Goal: Task Accomplishment & Management: Manage account settings

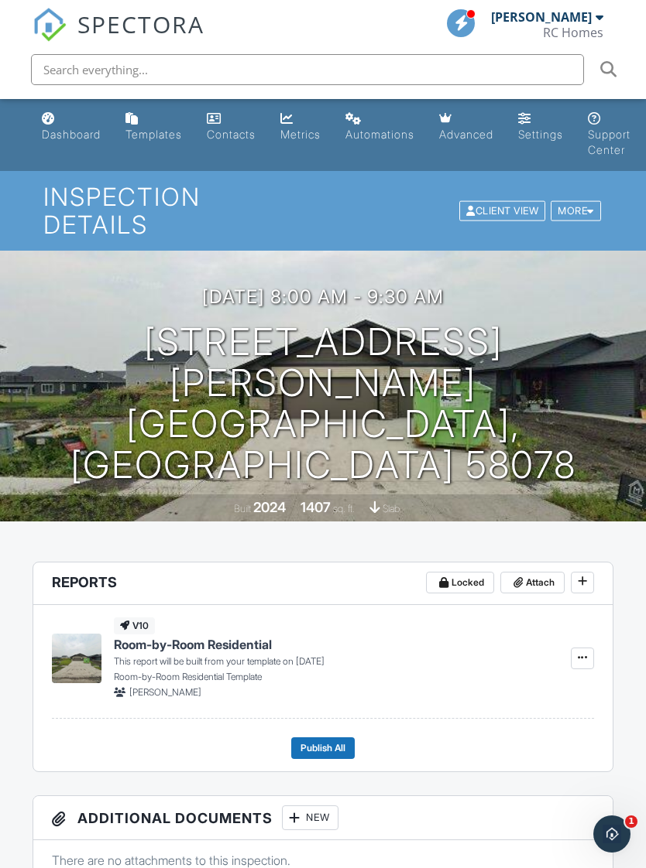
click at [511, 336] on h1 "5862 Ellis Dr W West Fargo, ND 58078" at bounding box center [323, 403] width 596 height 163
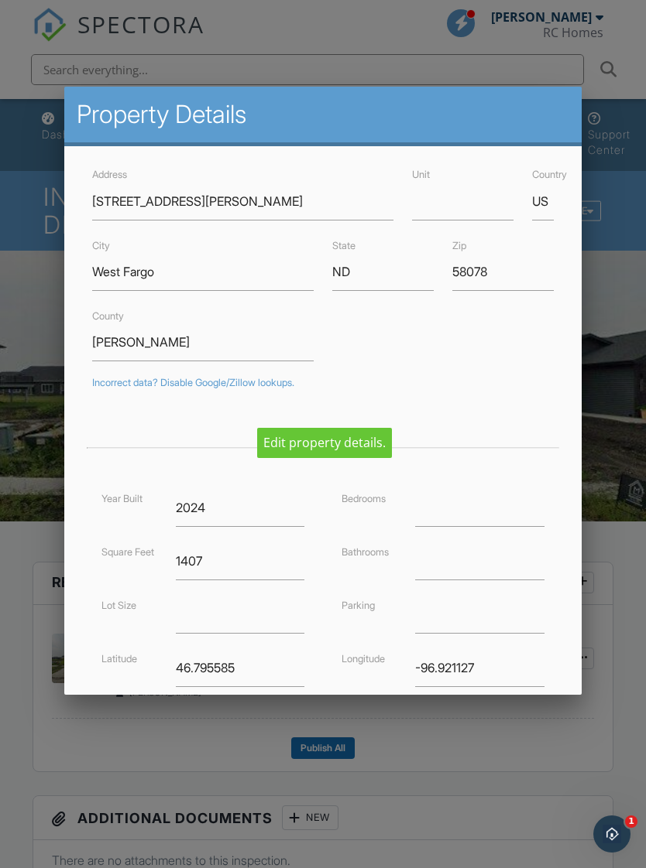
click at [604, 329] on div at bounding box center [323, 466] width 646 height 1086
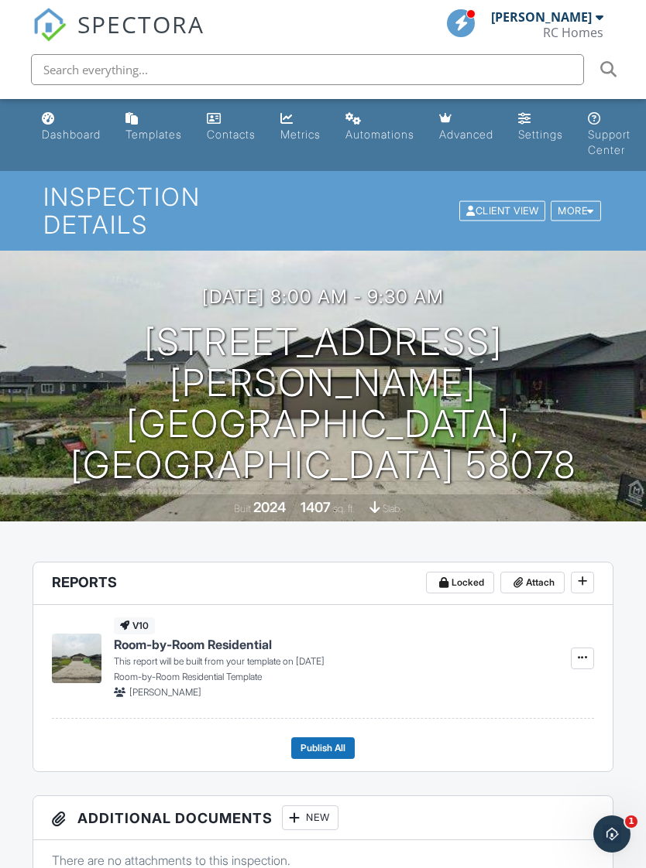
click at [577, 200] on div "More" at bounding box center [575, 210] width 50 height 21
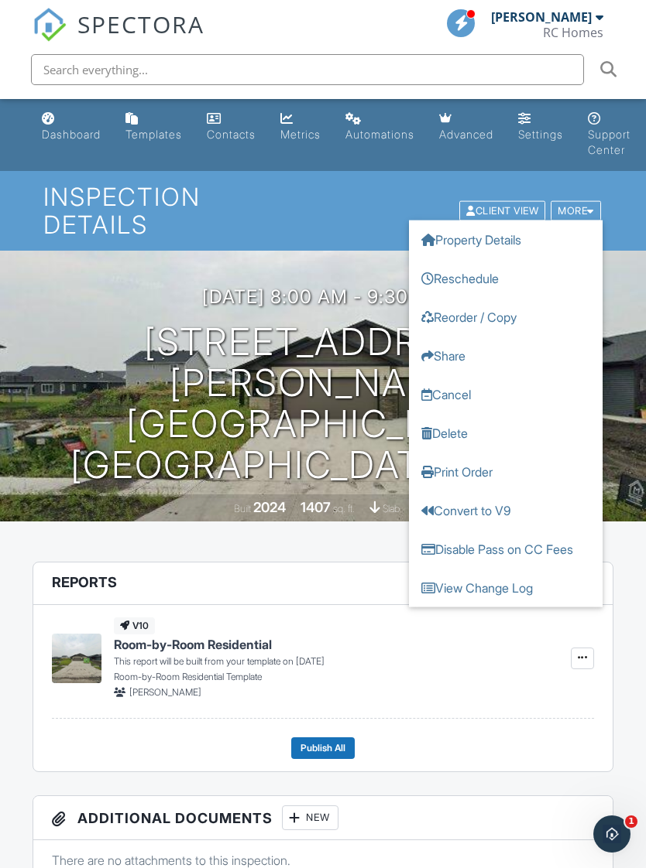
click at [493, 259] on link "Reschedule" at bounding box center [505, 278] width 193 height 39
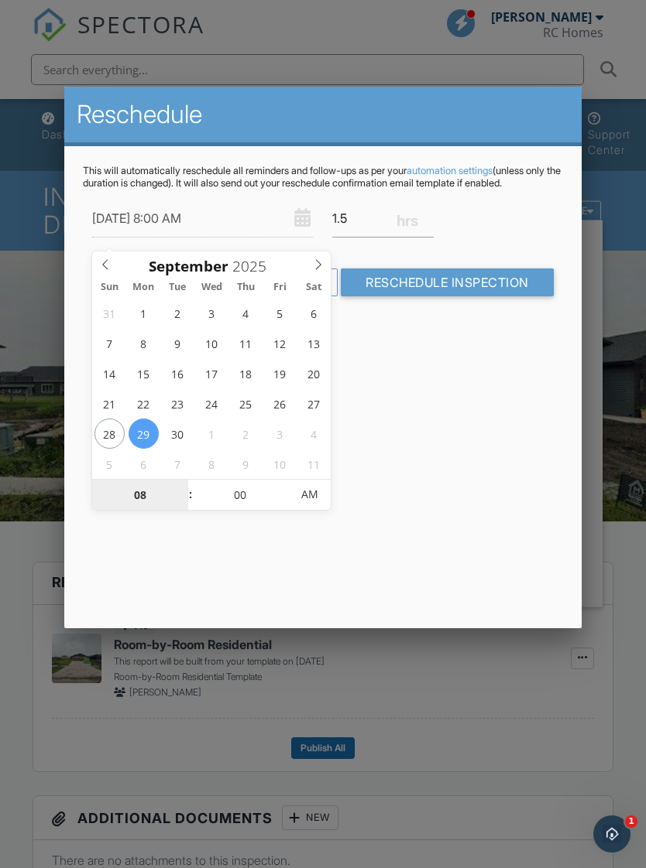
click at [135, 502] on input "08" at bounding box center [139, 495] width 95 height 31
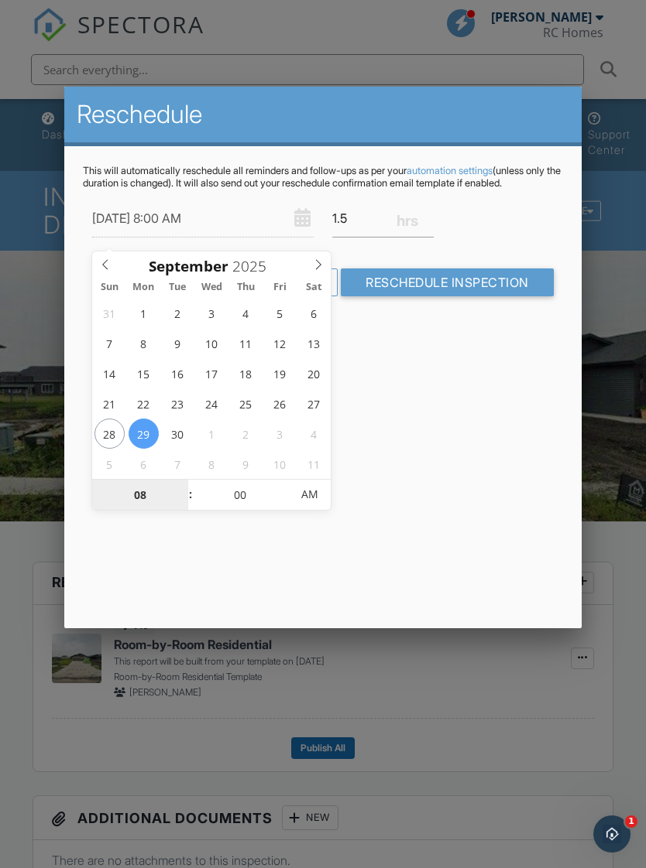
type input "12"
type input "09/29/2025 12:00 AM"
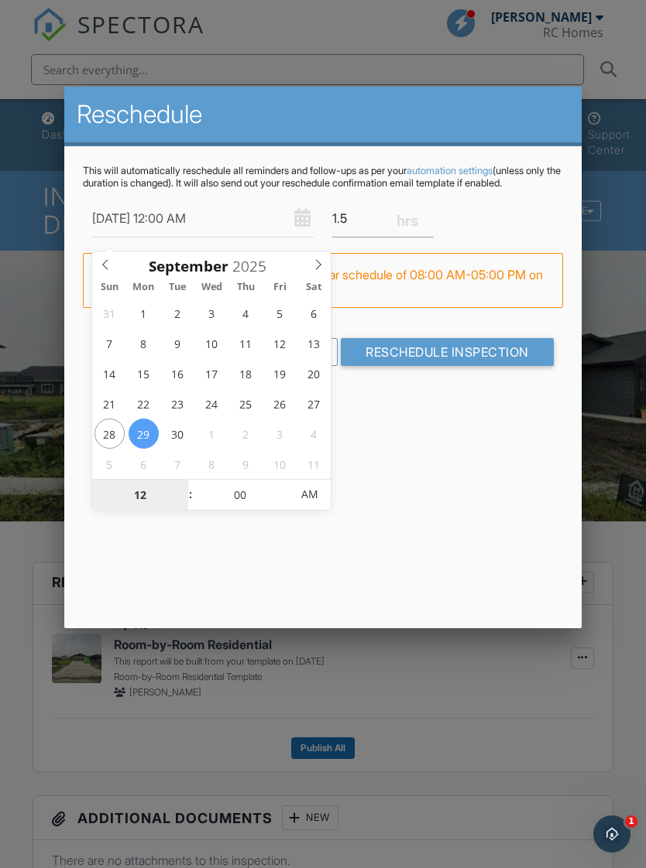
type input "01"
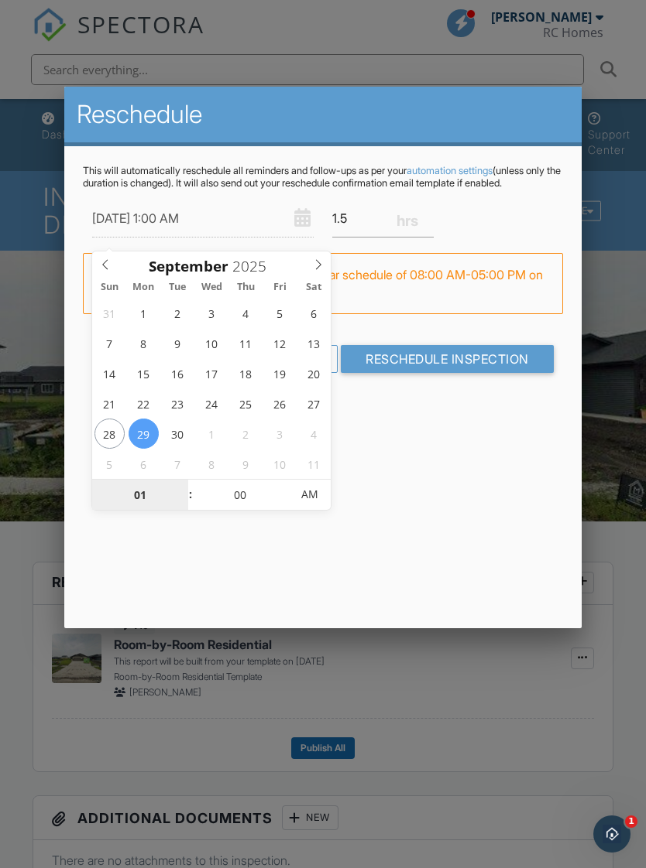
click at [322, 506] on span "AM" at bounding box center [309, 494] width 43 height 31
type input "09/29/2025 1:00 PM"
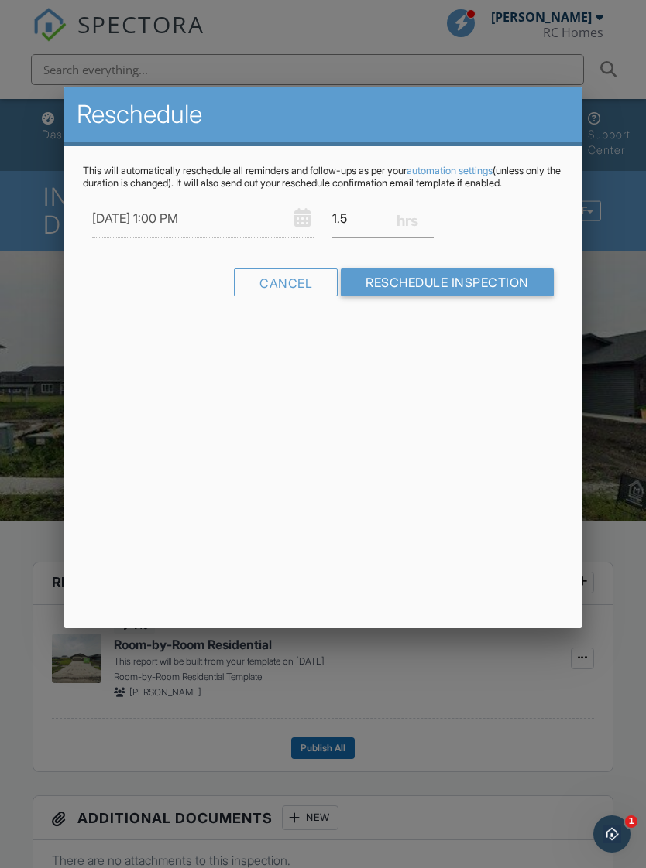
click at [489, 509] on div "Reschedule This will automatically reschedule all reminders and follow-ups as p…" at bounding box center [322, 358] width 516 height 542
click at [489, 285] on input "Reschedule Inspection" at bounding box center [447, 283] width 213 height 28
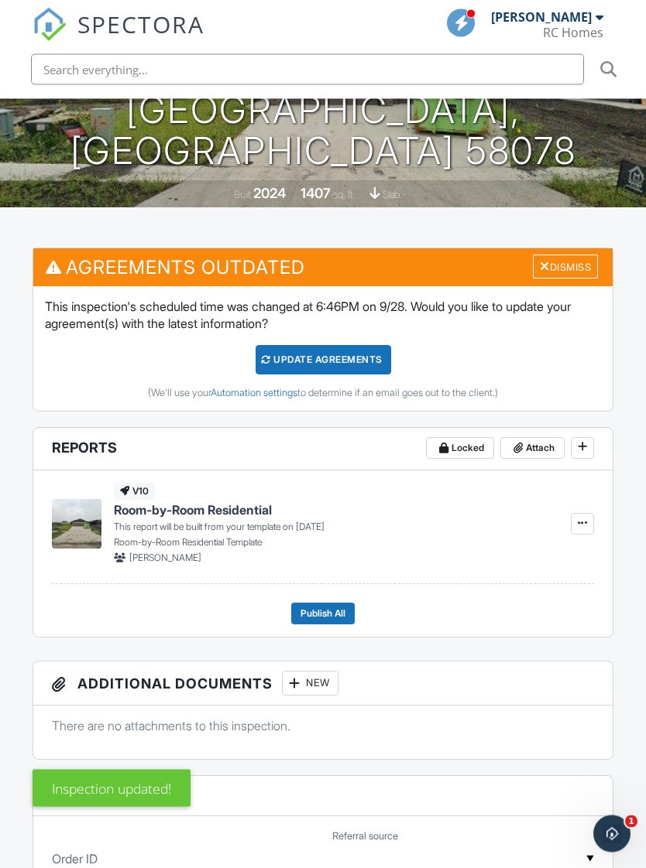
click at [350, 346] on div "Update Agreements" at bounding box center [322, 360] width 135 height 29
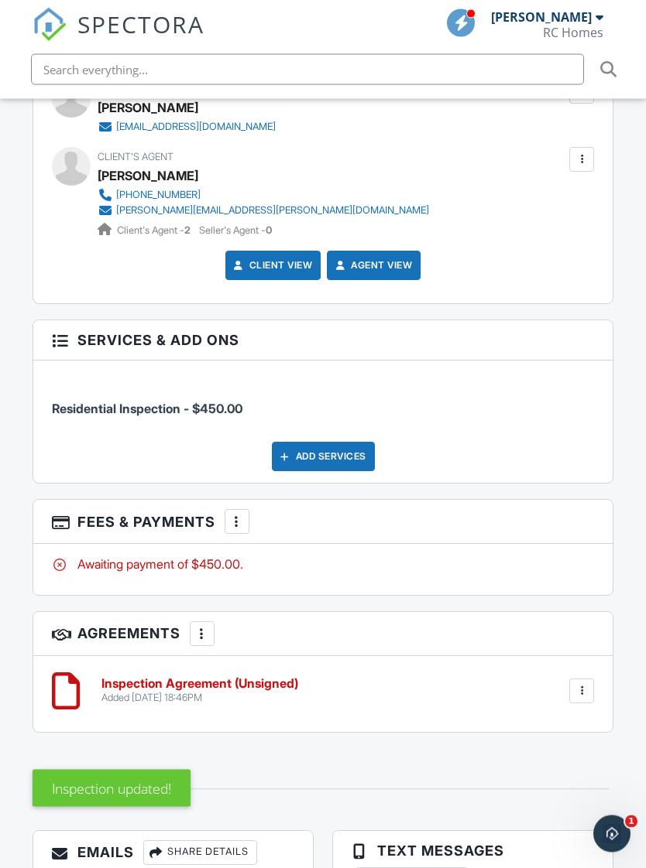
scroll to position [1991, 0]
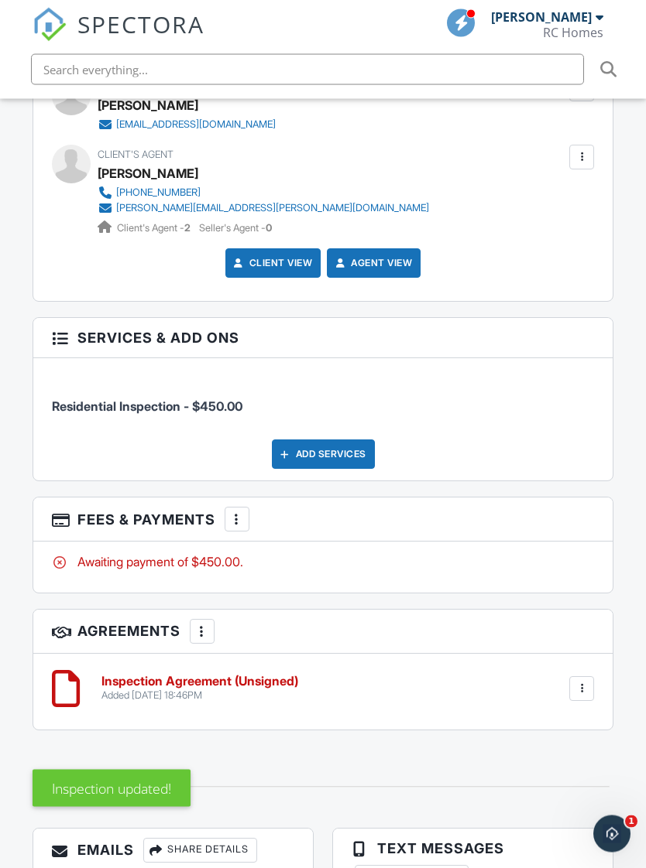
click at [565, 543] on div "Awaiting payment of $450.00." at bounding box center [323, 568] width 580 height 50
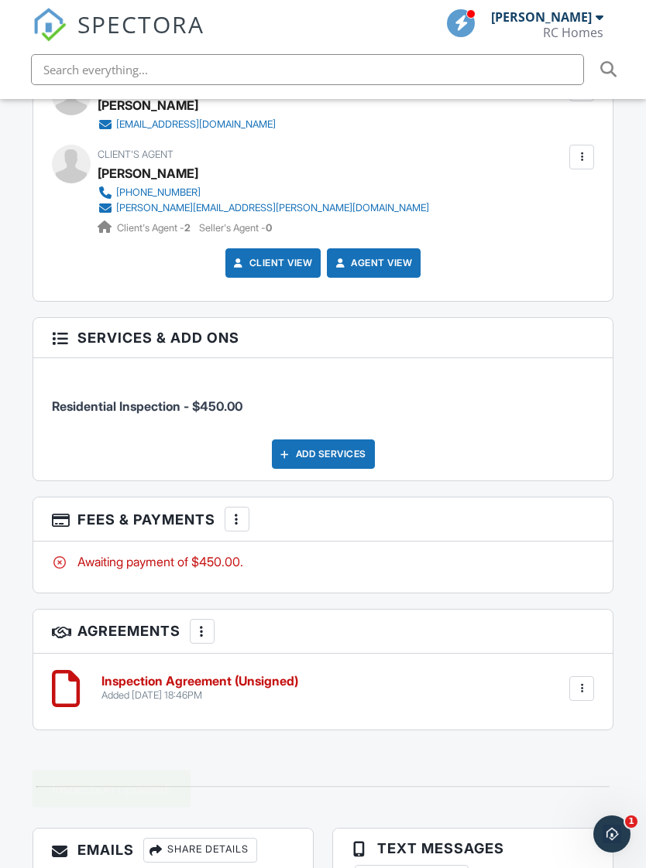
click at [111, 542] on div "Awaiting payment of $450.00." at bounding box center [323, 567] width 580 height 50
click at [232, 512] on div at bounding box center [236, 519] width 15 height 15
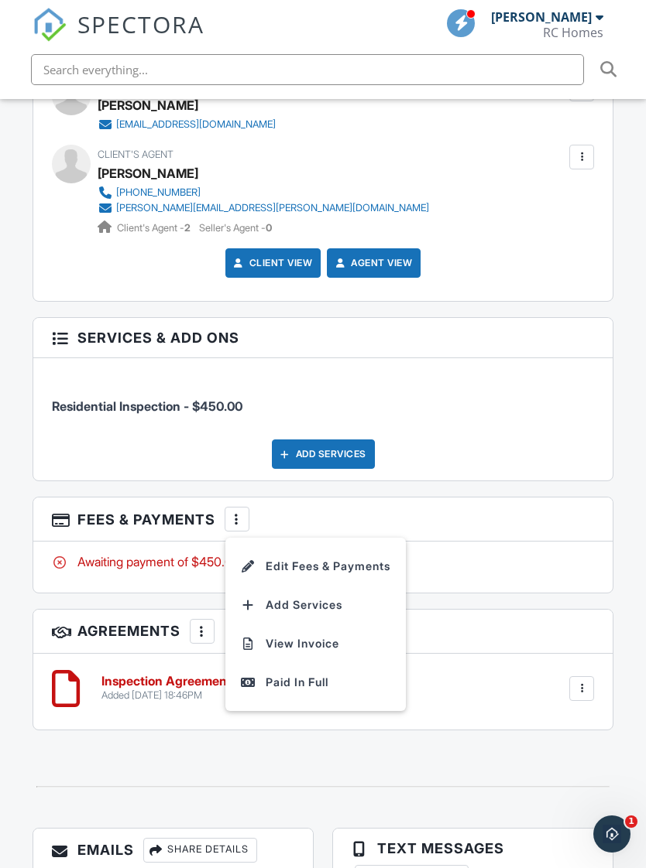
click at [272, 673] on div "Paid In Full" at bounding box center [315, 682] width 149 height 19
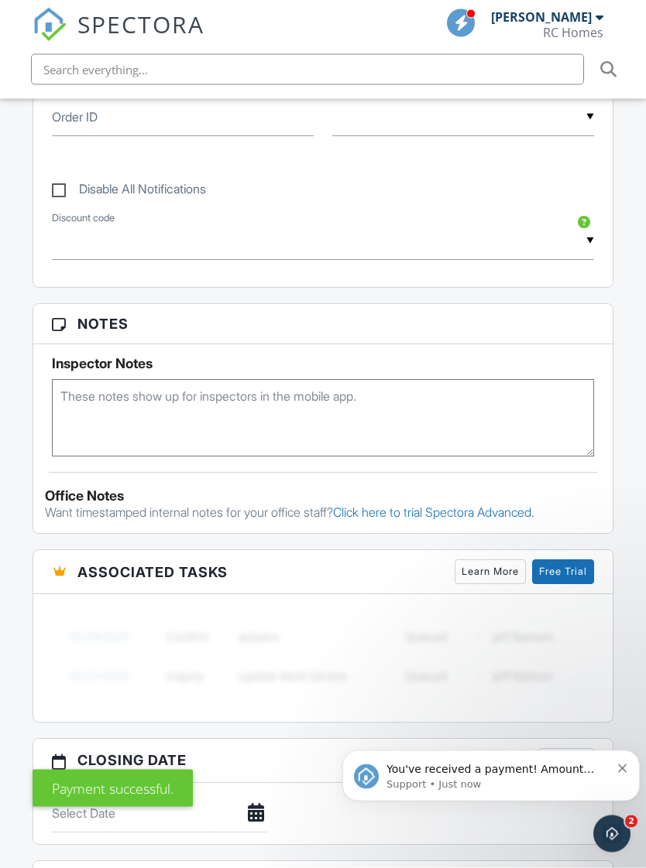
scroll to position [878, 0]
click at [619, 770] on icon "Dismiss notification" at bounding box center [622, 769] width 9 height 9
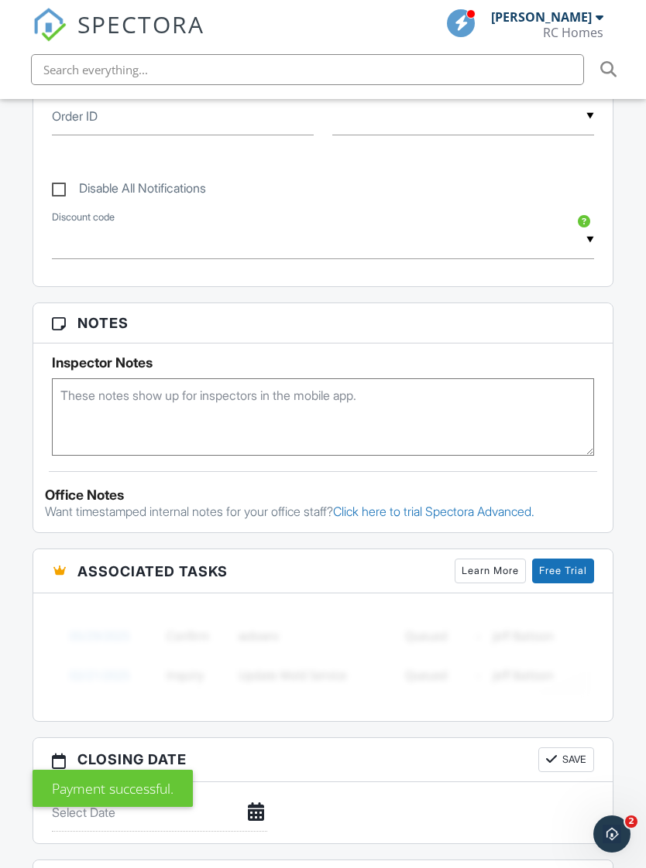
click at [615, 835] on icon "Open Intercom Messenger" at bounding box center [612, 835] width 26 height 26
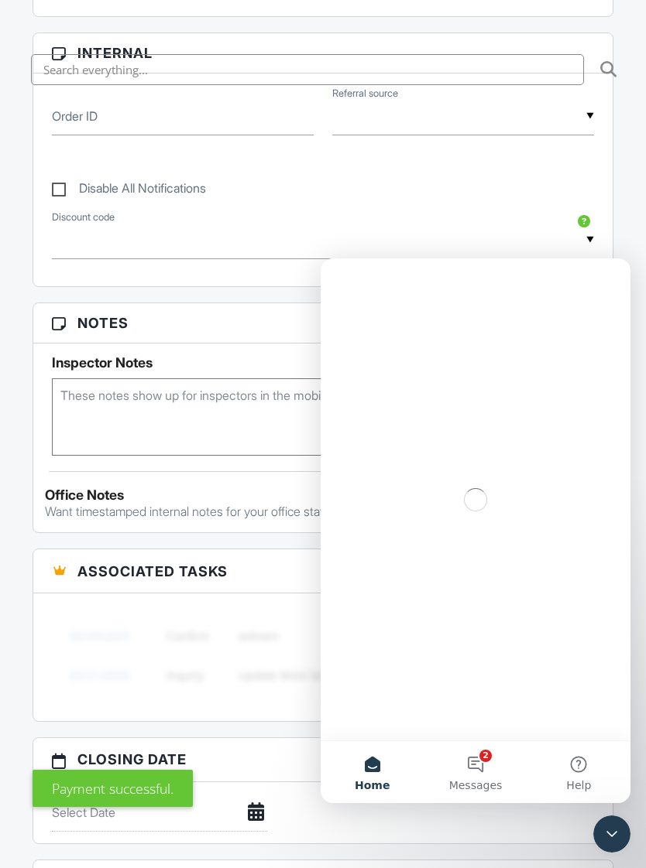
scroll to position [0, 0]
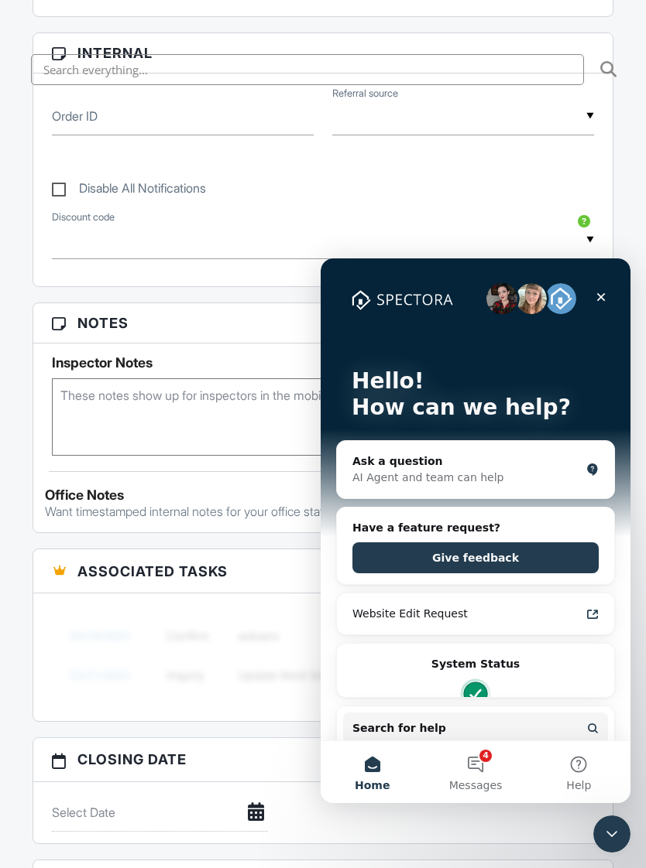
click at [476, 765] on button "4 Messages" at bounding box center [474, 772] width 103 height 62
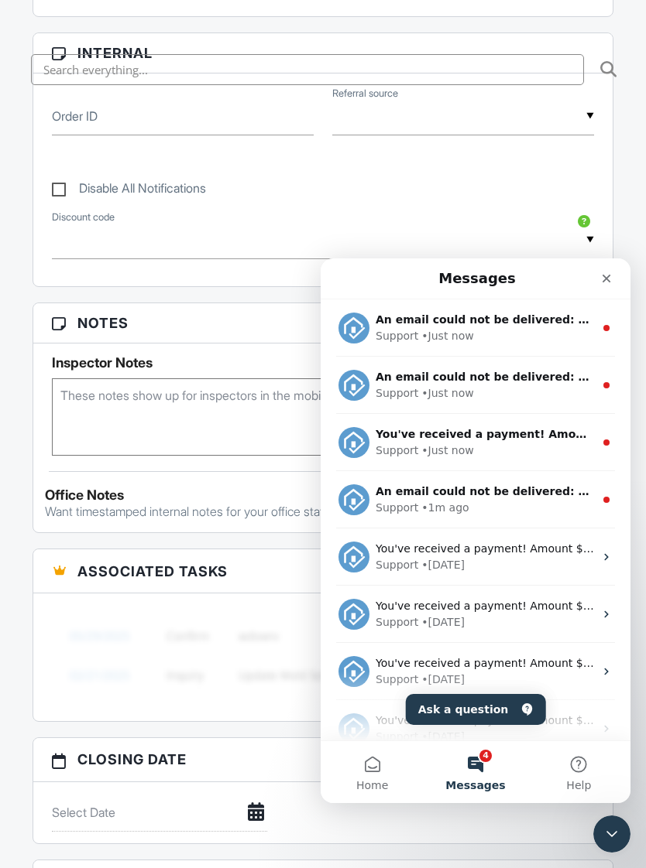
click at [542, 342] on div "Support • Just now" at bounding box center [484, 336] width 218 height 16
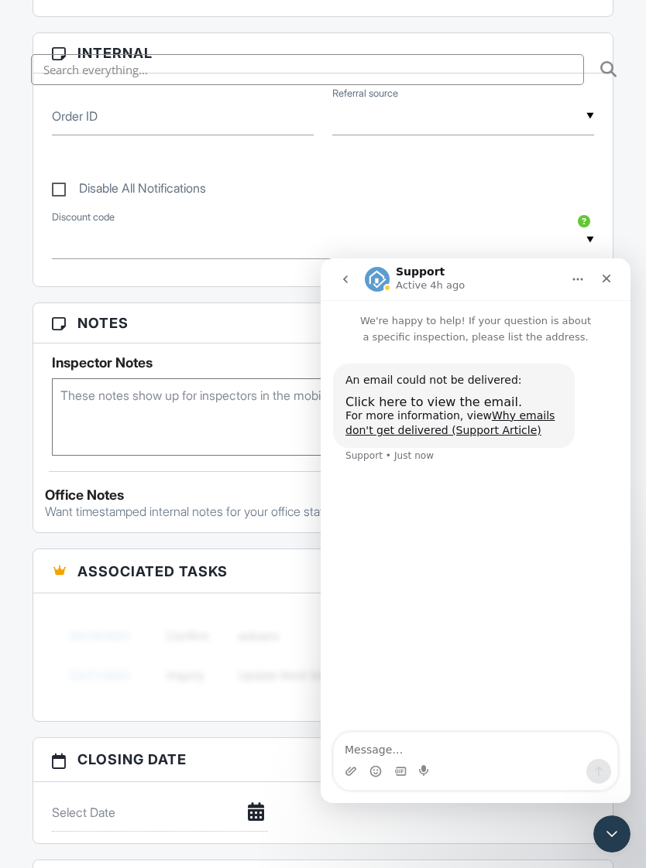
click at [341, 280] on icon "go back" at bounding box center [345, 279] width 12 height 12
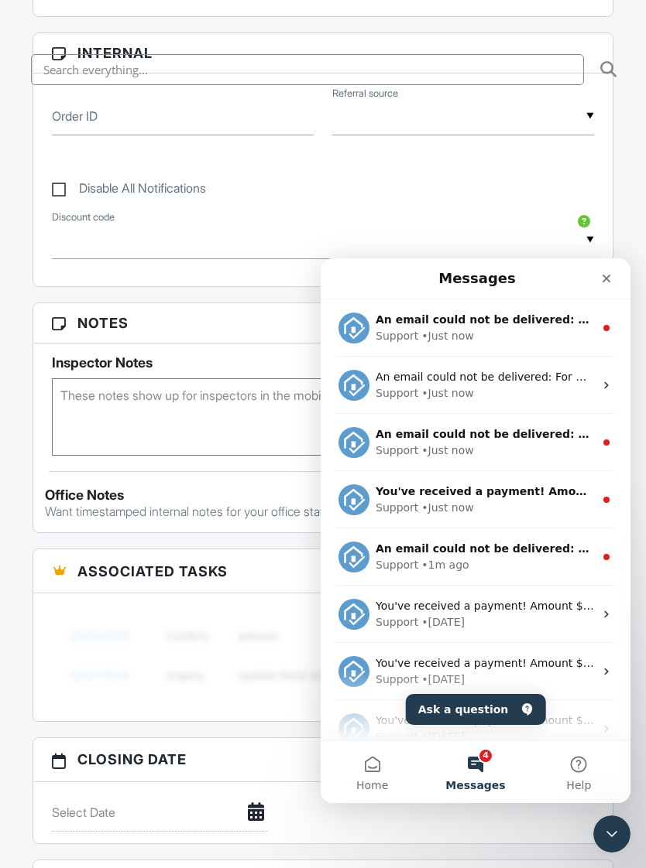
click at [538, 332] on div "Support • Just now" at bounding box center [484, 336] width 218 height 16
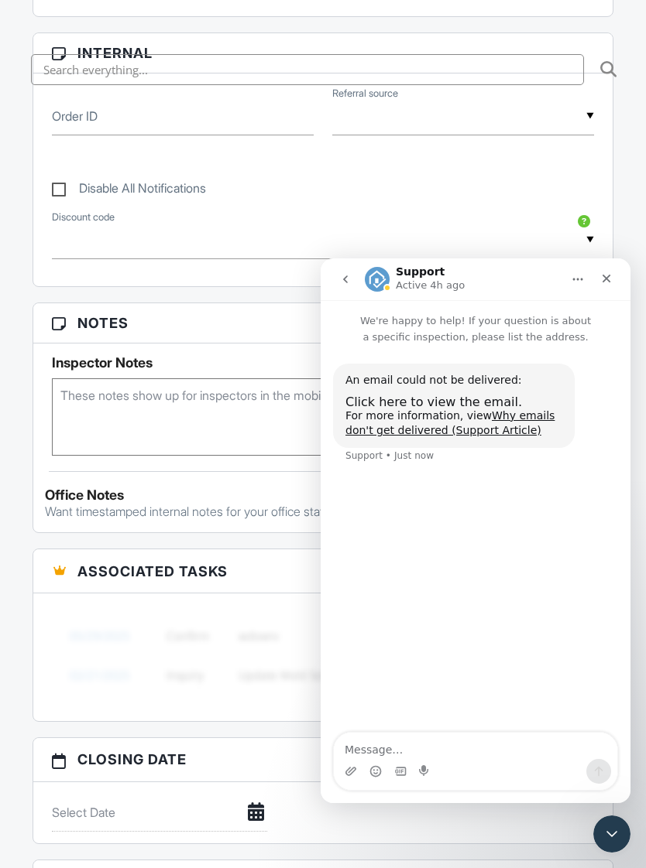
click at [349, 279] on icon "go back" at bounding box center [345, 279] width 12 height 12
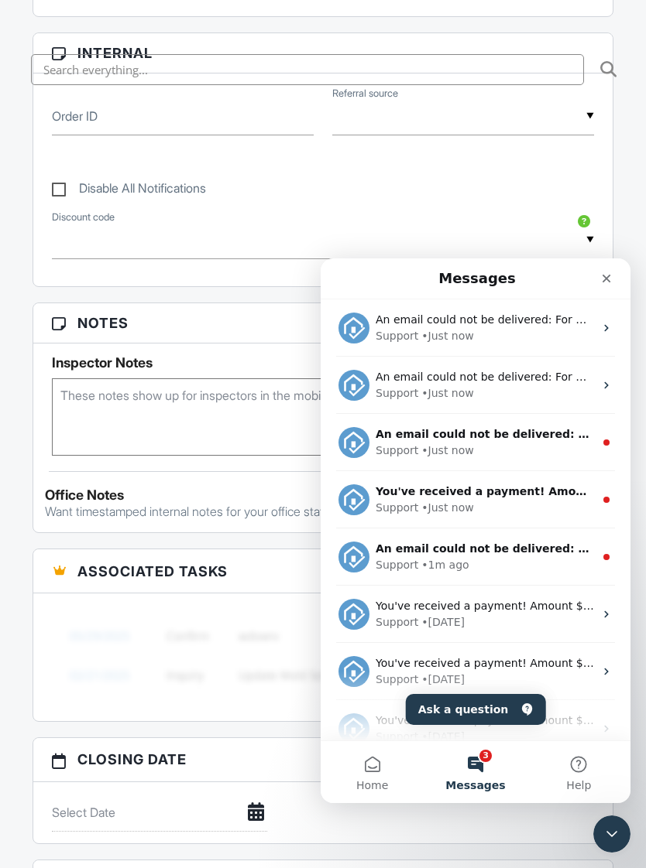
click at [352, 444] on img "Intercom messenger" at bounding box center [353, 442] width 31 height 31
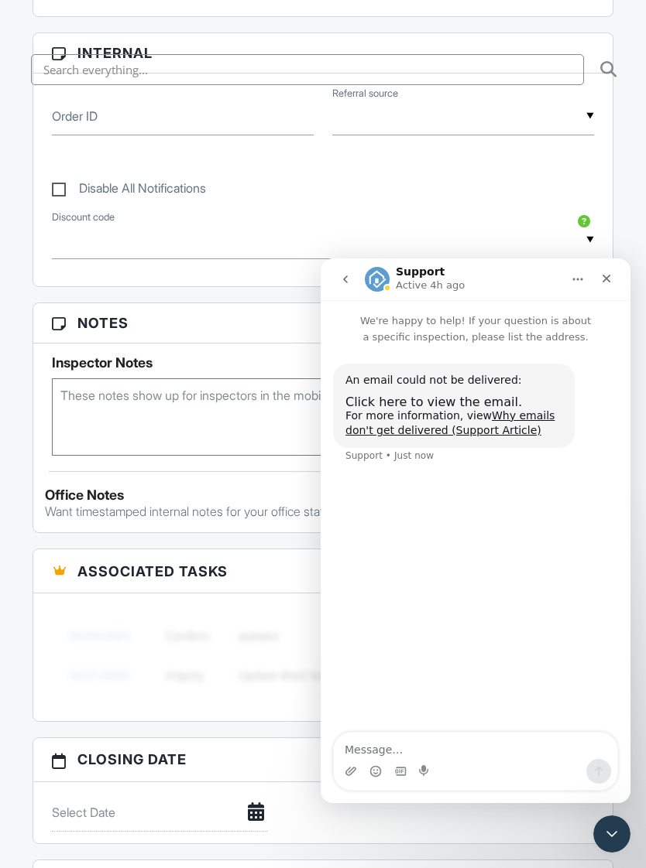
click at [341, 279] on icon "go back" at bounding box center [345, 279] width 12 height 12
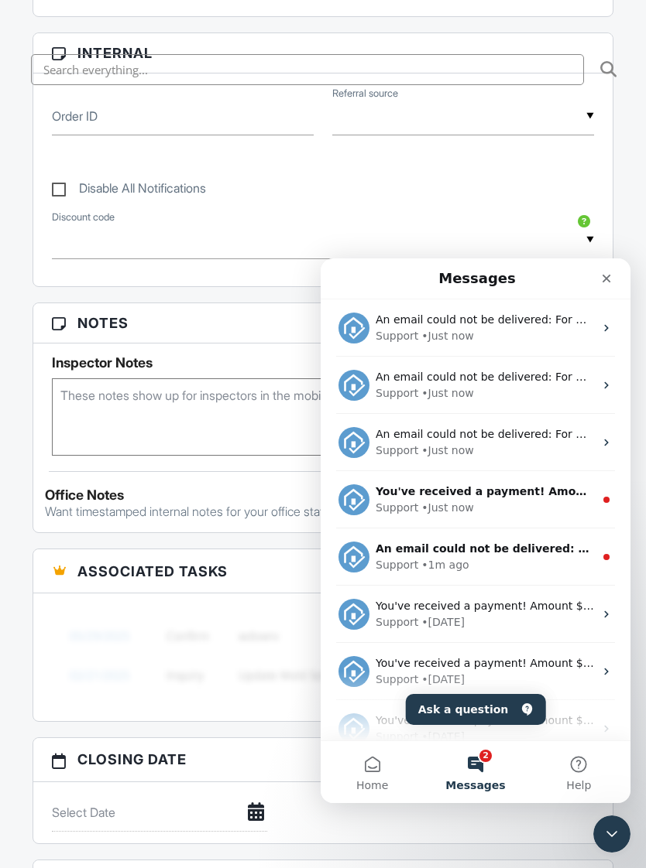
click at [358, 495] on img "Intercom messenger" at bounding box center [353, 500] width 31 height 31
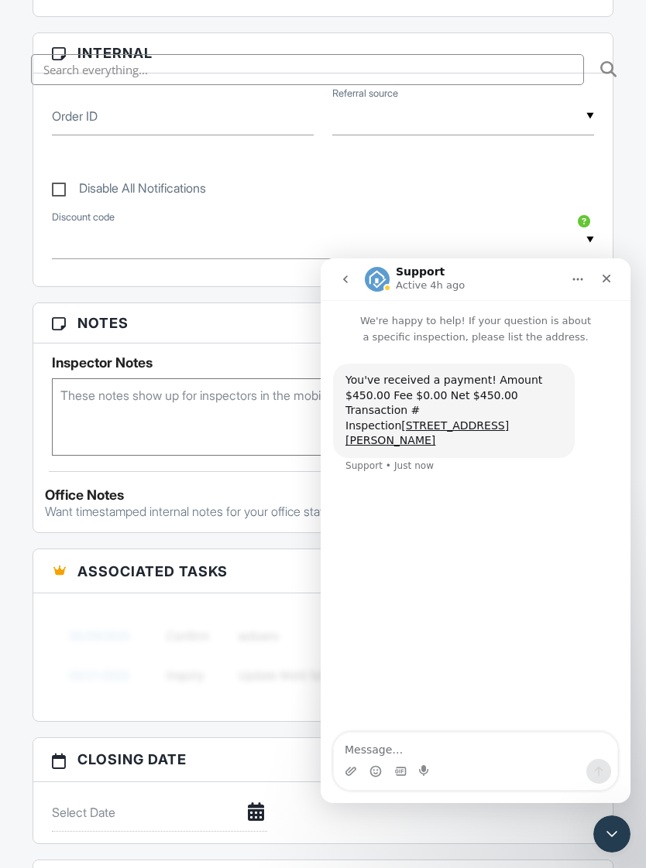
click at [348, 278] on icon "go back" at bounding box center [345, 279] width 12 height 12
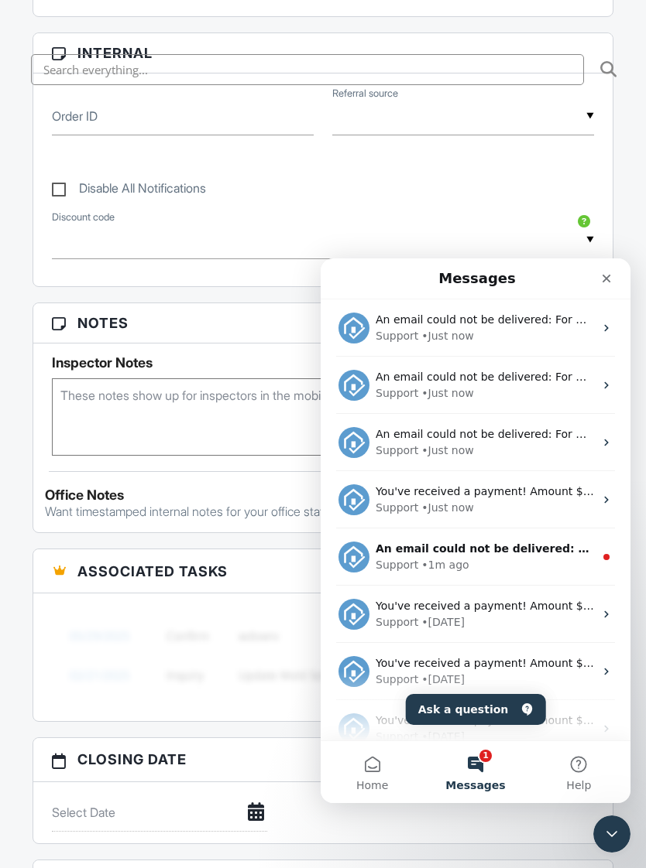
click at [597, 327] on div "An email could not be delivered: For more information, view Why emails don't ge…" at bounding box center [475, 328] width 310 height 57
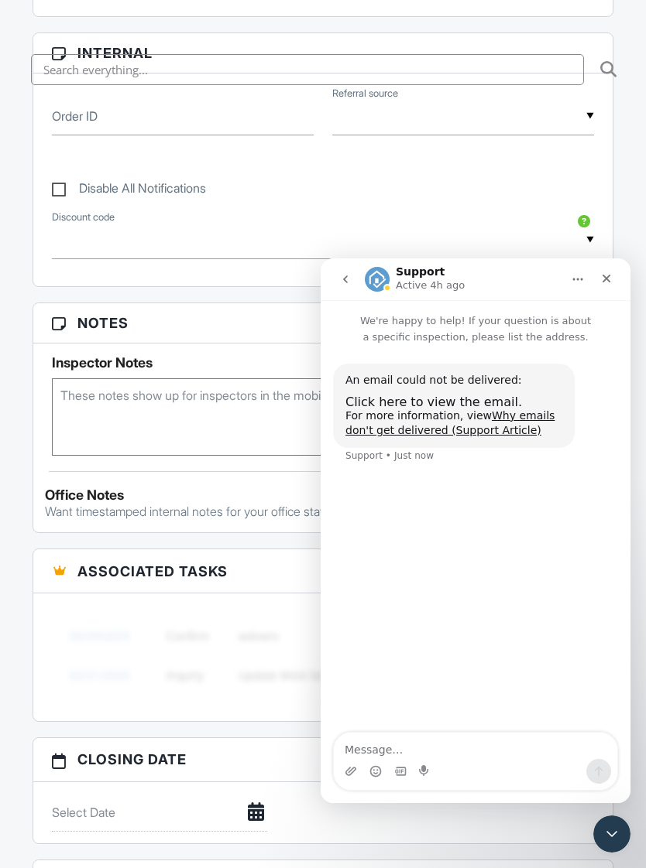
click at [348, 277] on icon "go back" at bounding box center [345, 279] width 12 height 12
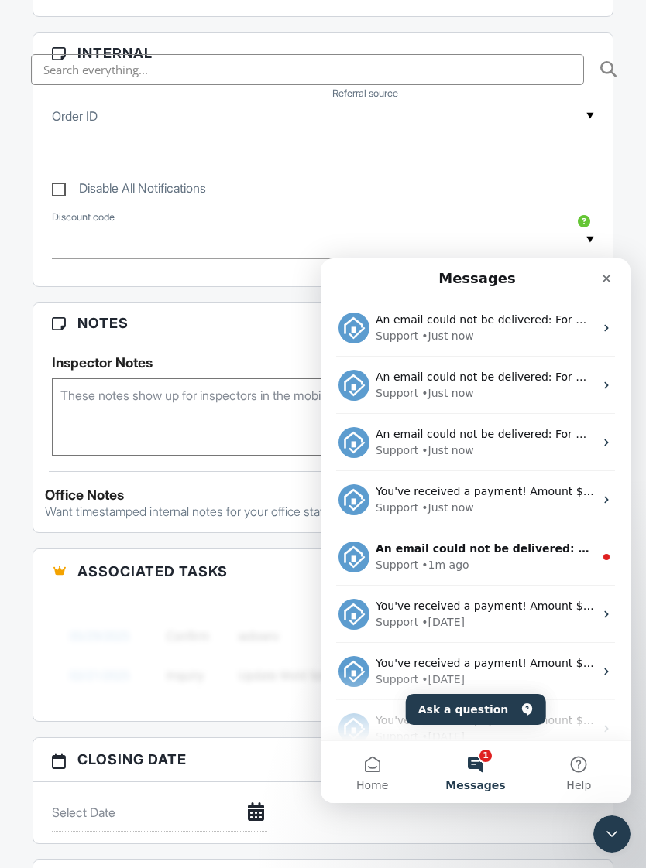
click at [603, 392] on div "An email could not be delivered: For more information, view Why emails don't ge…" at bounding box center [475, 385] width 310 height 57
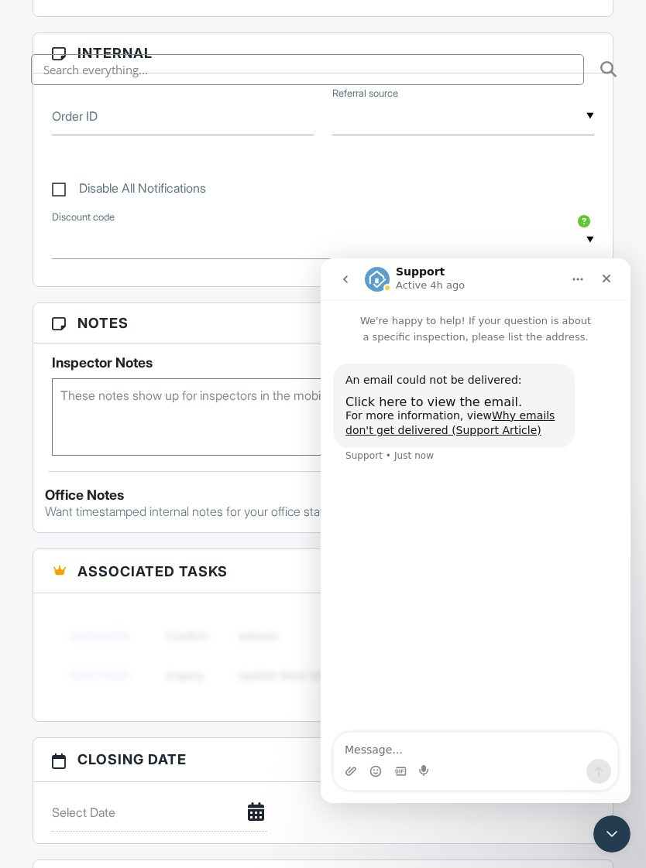
click at [522, 416] on link "Why emails don't get delivered (Support Article)" at bounding box center [449, 423] width 209 height 28
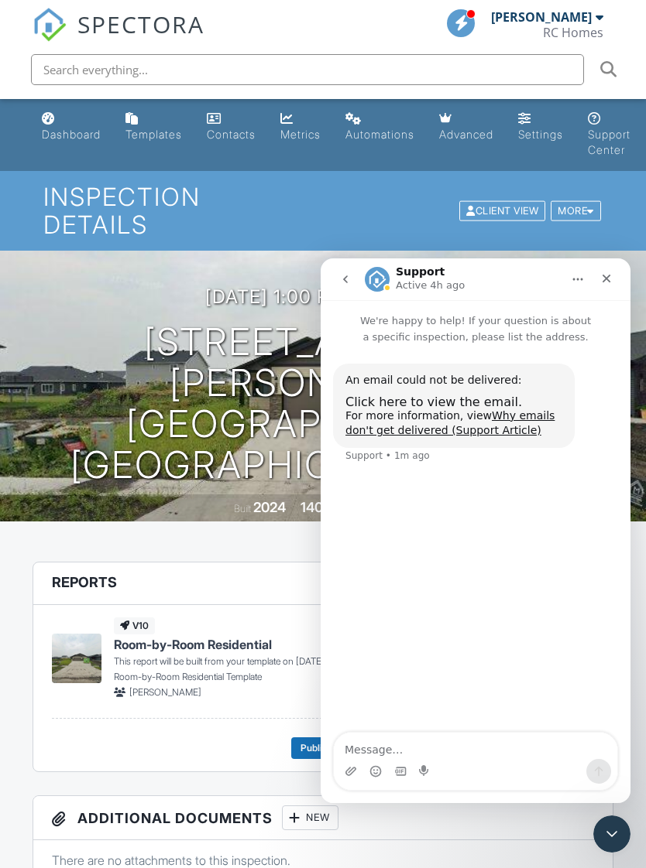
click at [610, 284] on icon "Close" at bounding box center [606, 278] width 12 height 12
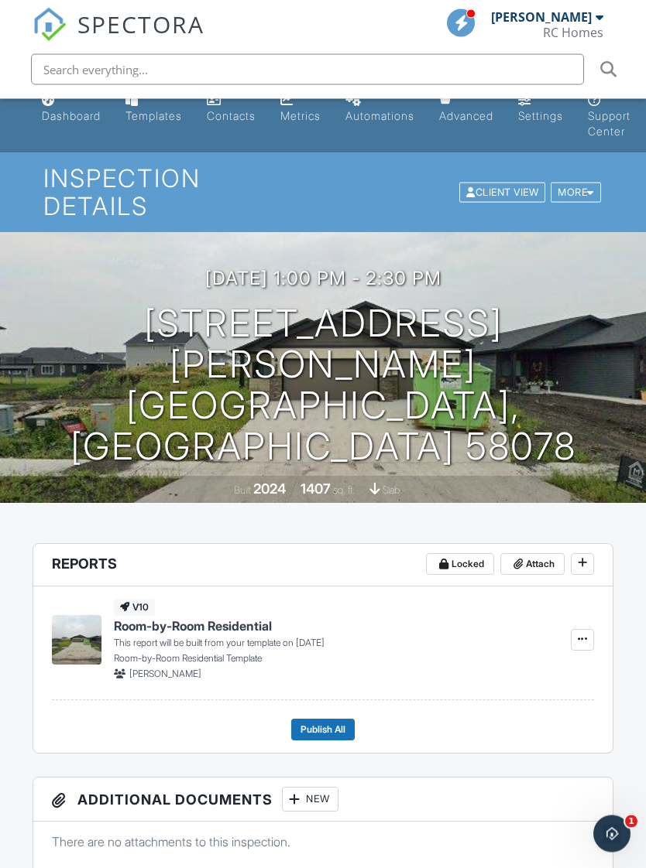
scroll to position [9, 0]
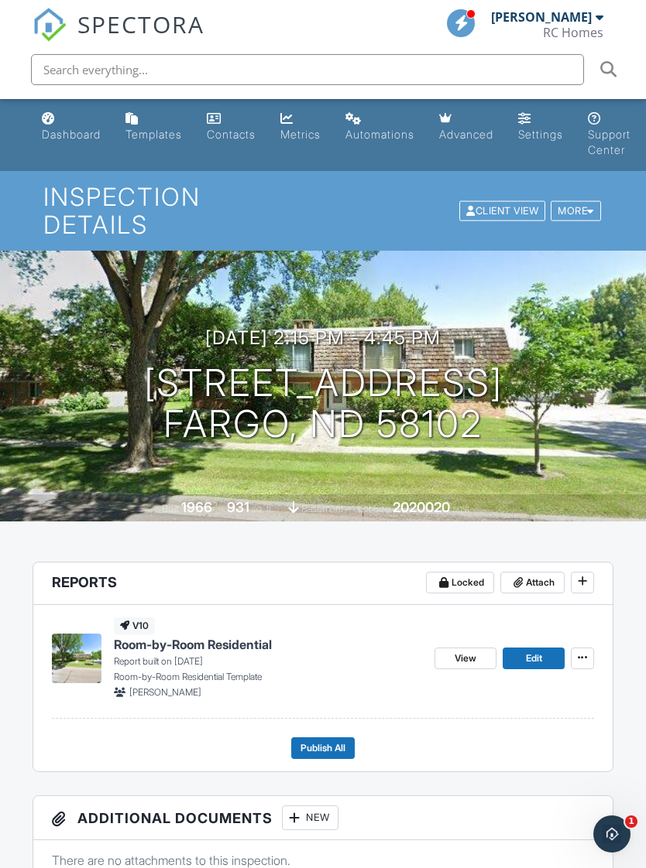
click at [591, 203] on div "More" at bounding box center [575, 210] width 50 height 21
click at [586, 202] on div "More" at bounding box center [575, 210] width 50 height 21
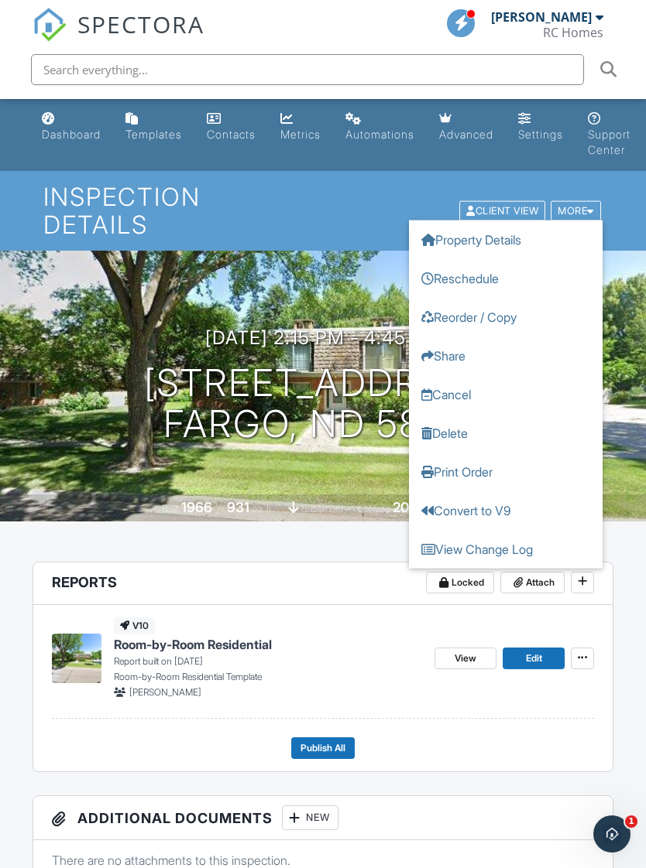
click at [469, 423] on link "Delete" at bounding box center [505, 432] width 193 height 39
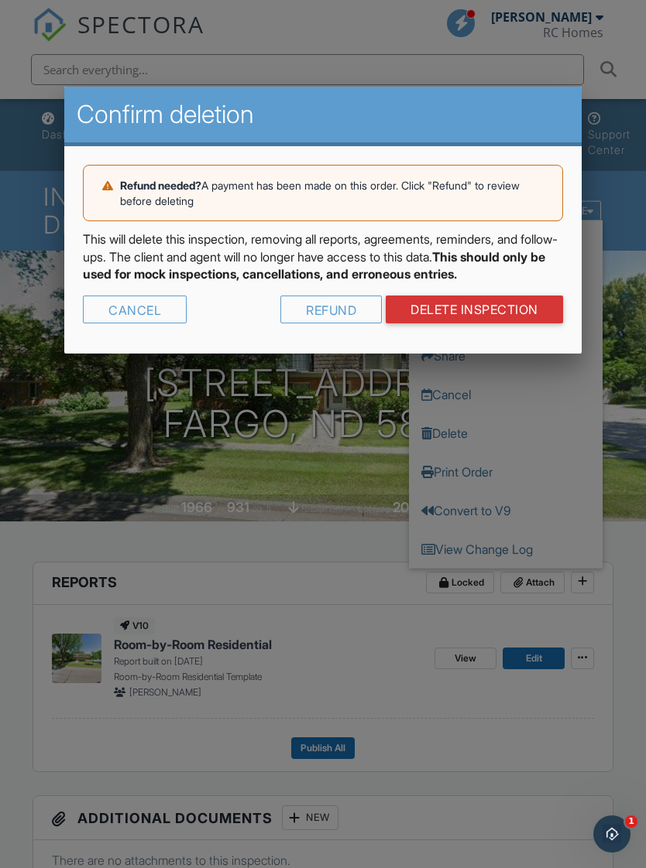
click at [504, 322] on link "DELETE Inspection" at bounding box center [473, 310] width 177 height 28
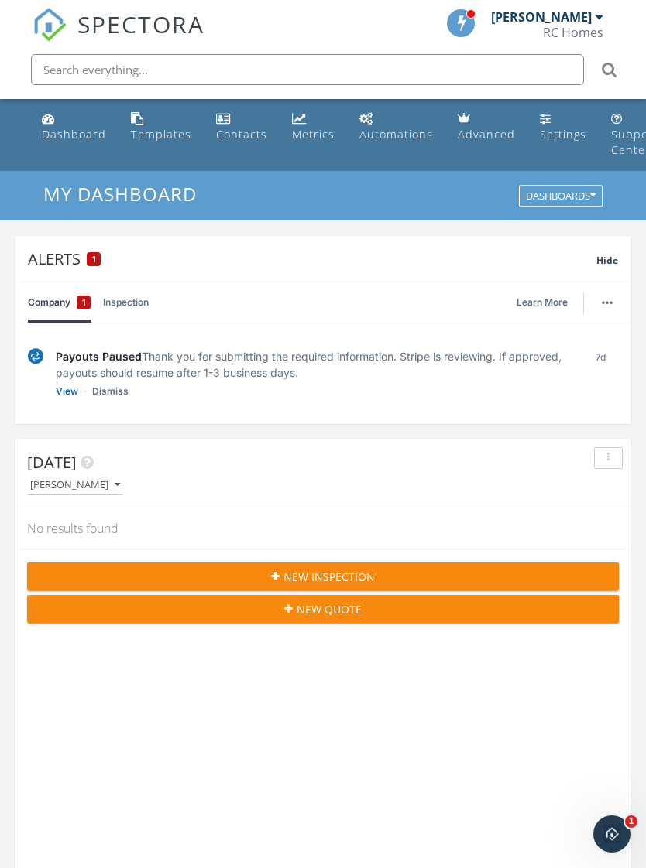
click at [59, 389] on link "View" at bounding box center [67, 391] width 22 height 15
